Goal: Transaction & Acquisition: Purchase product/service

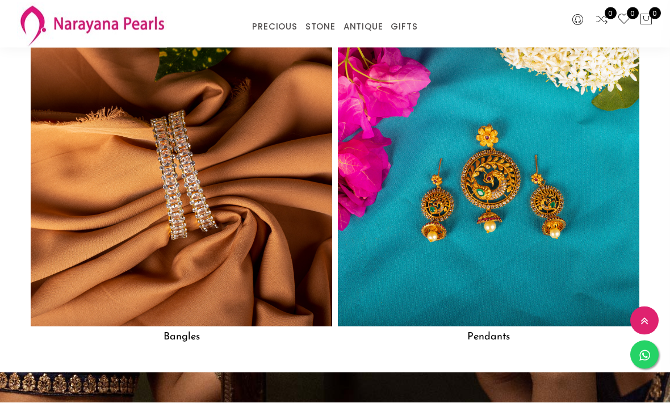
scroll to position [1485, 0]
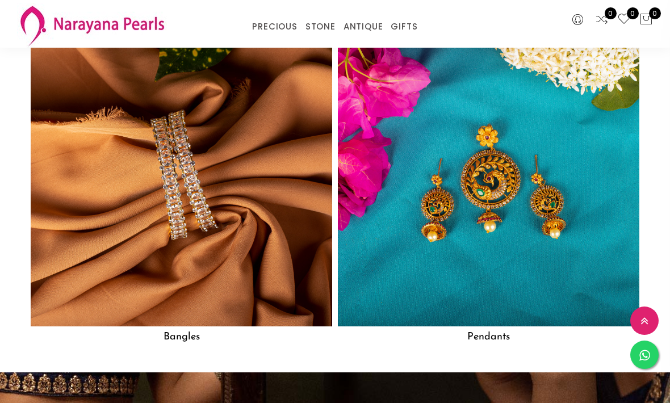
click at [111, 242] on img at bounding box center [182, 176] width 302 height 302
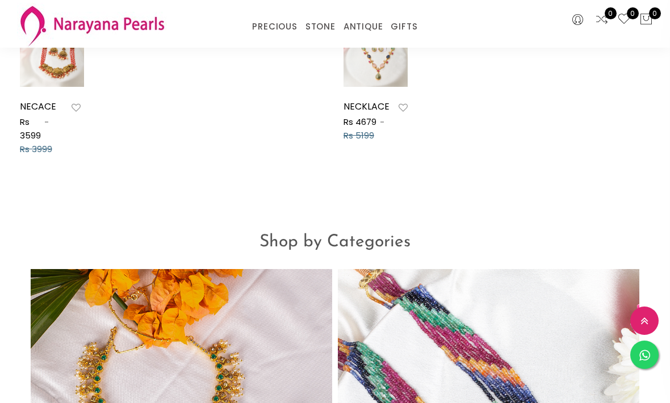
scroll to position [573, 0]
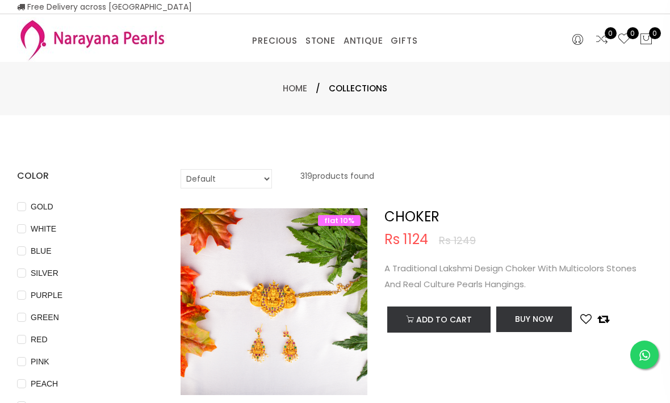
click at [260, 171] on select "Default Price - High to Low Price - Low to High" at bounding box center [226, 178] width 91 height 19
select select "priceLowToHigh"
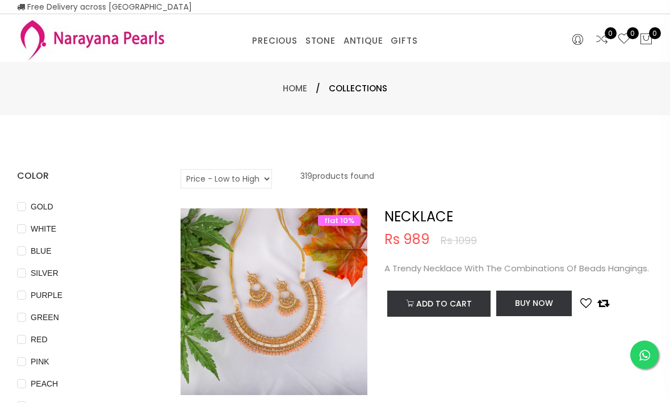
click at [19, 234] on input "WHITE" at bounding box center [21, 237] width 9 height 26
checkbox input "true"
click at [22, 250] on input "BLUE" at bounding box center [21, 260] width 9 height 26
checkbox input "true"
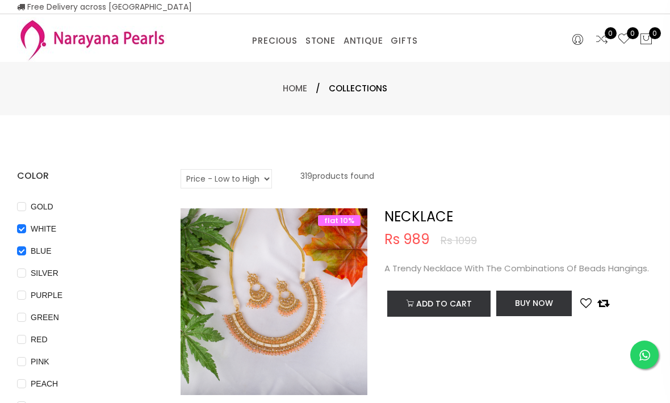
click at [18, 283] on input "SILVER" at bounding box center [21, 282] width 9 height 26
checkbox input "true"
click at [18, 323] on input "GREEN" at bounding box center [21, 326] width 9 height 26
checkbox input "true"
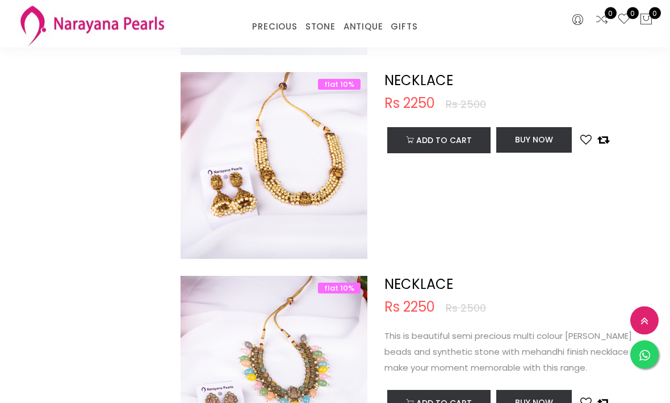
scroll to position [1518, 0]
